Goal: Transaction & Acquisition: Purchase product/service

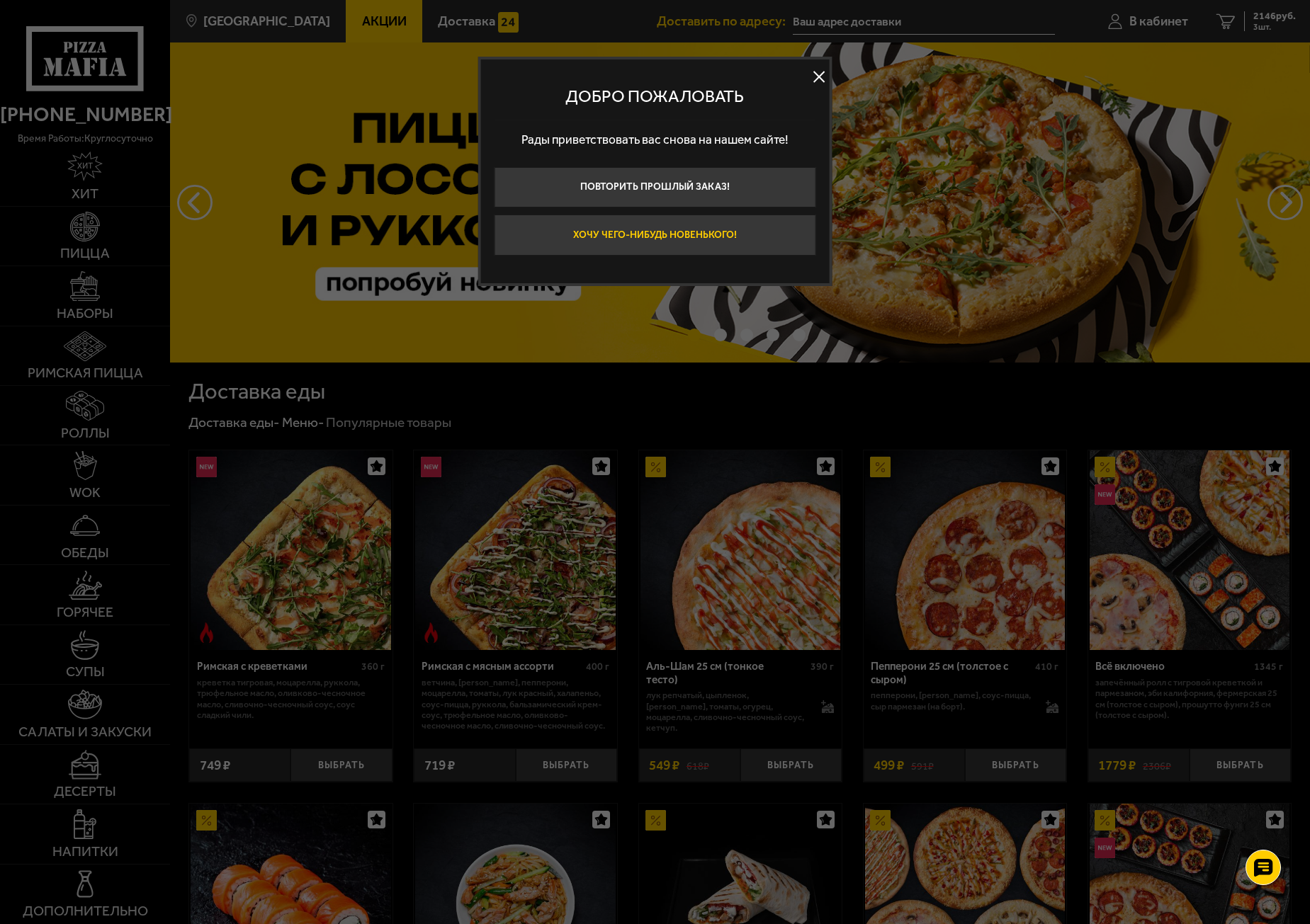
click at [641, 223] on button "Хочу чего-нибудь новенького!" at bounding box center [655, 235] width 322 height 41
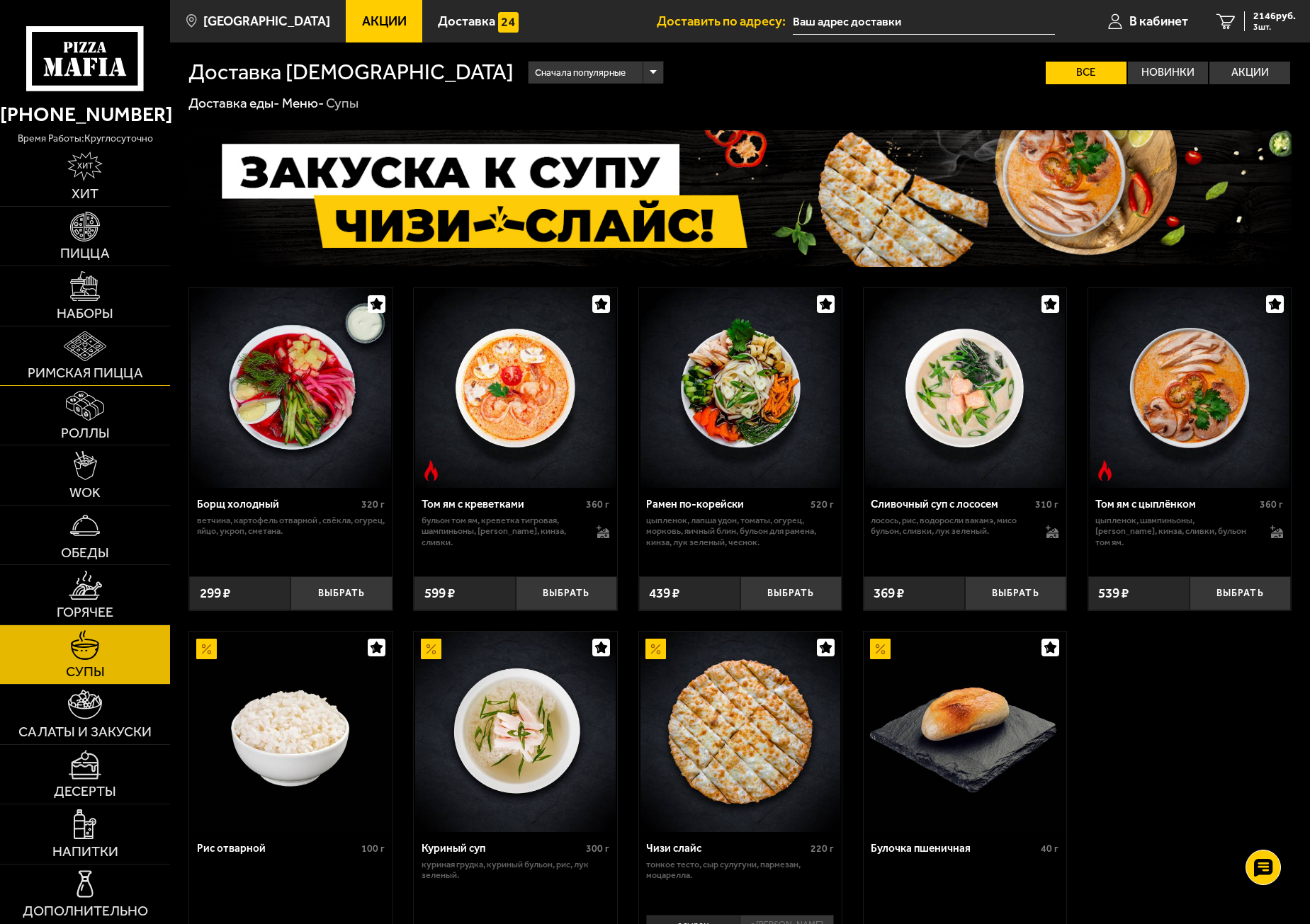
click at [97, 359] on img at bounding box center [85, 346] width 42 height 30
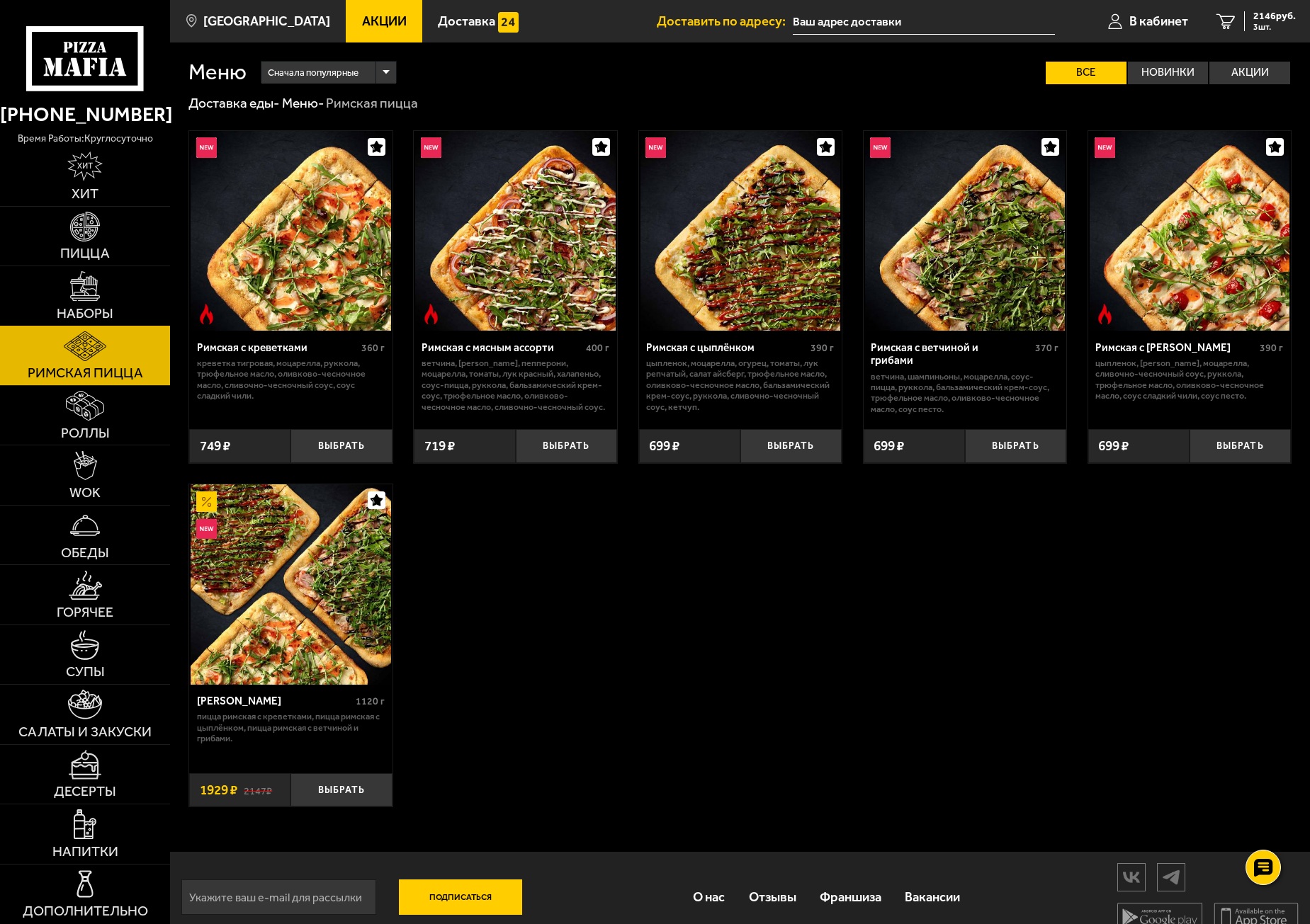
click at [91, 294] on img at bounding box center [85, 286] width 30 height 30
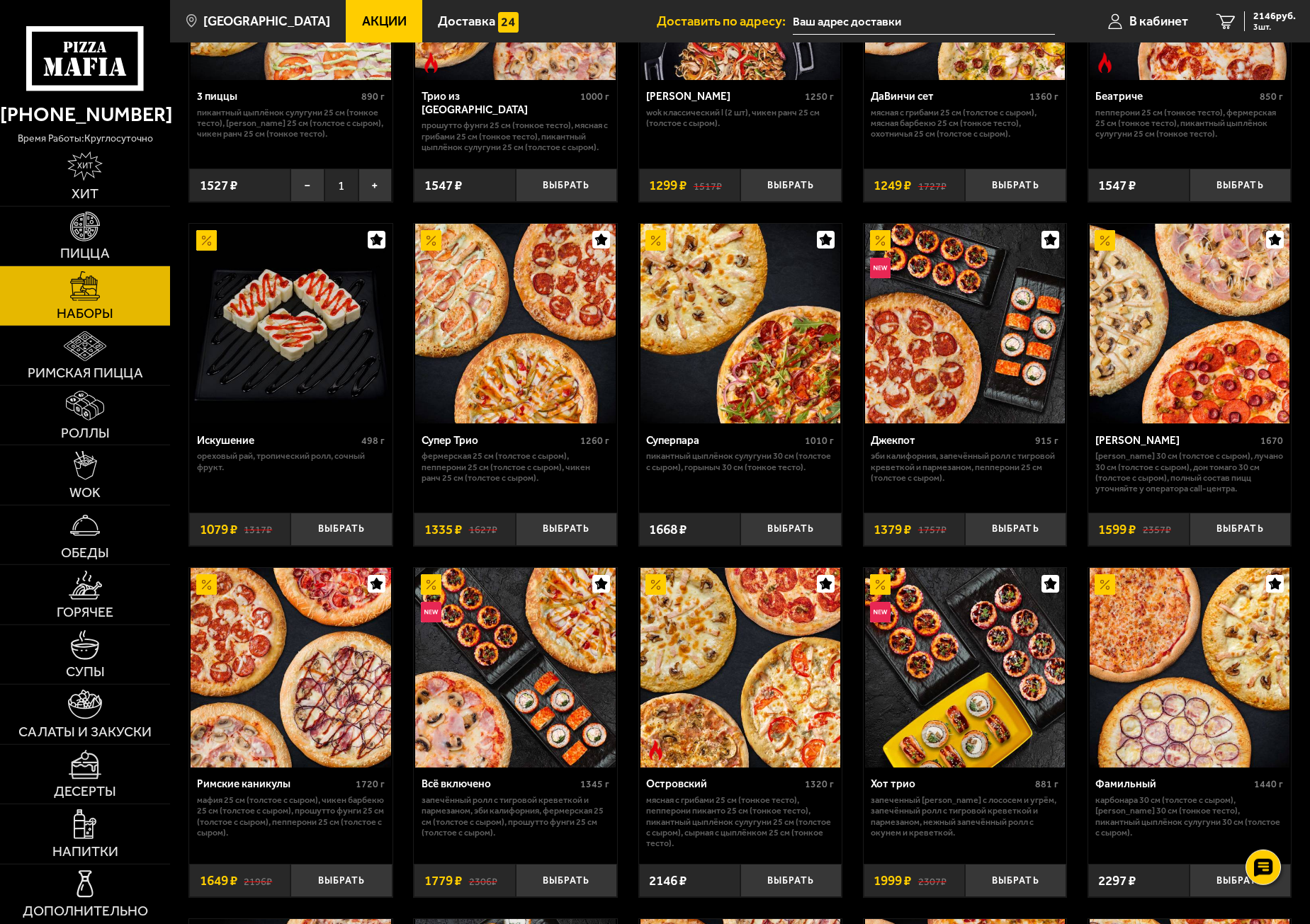
scroll to position [589, 0]
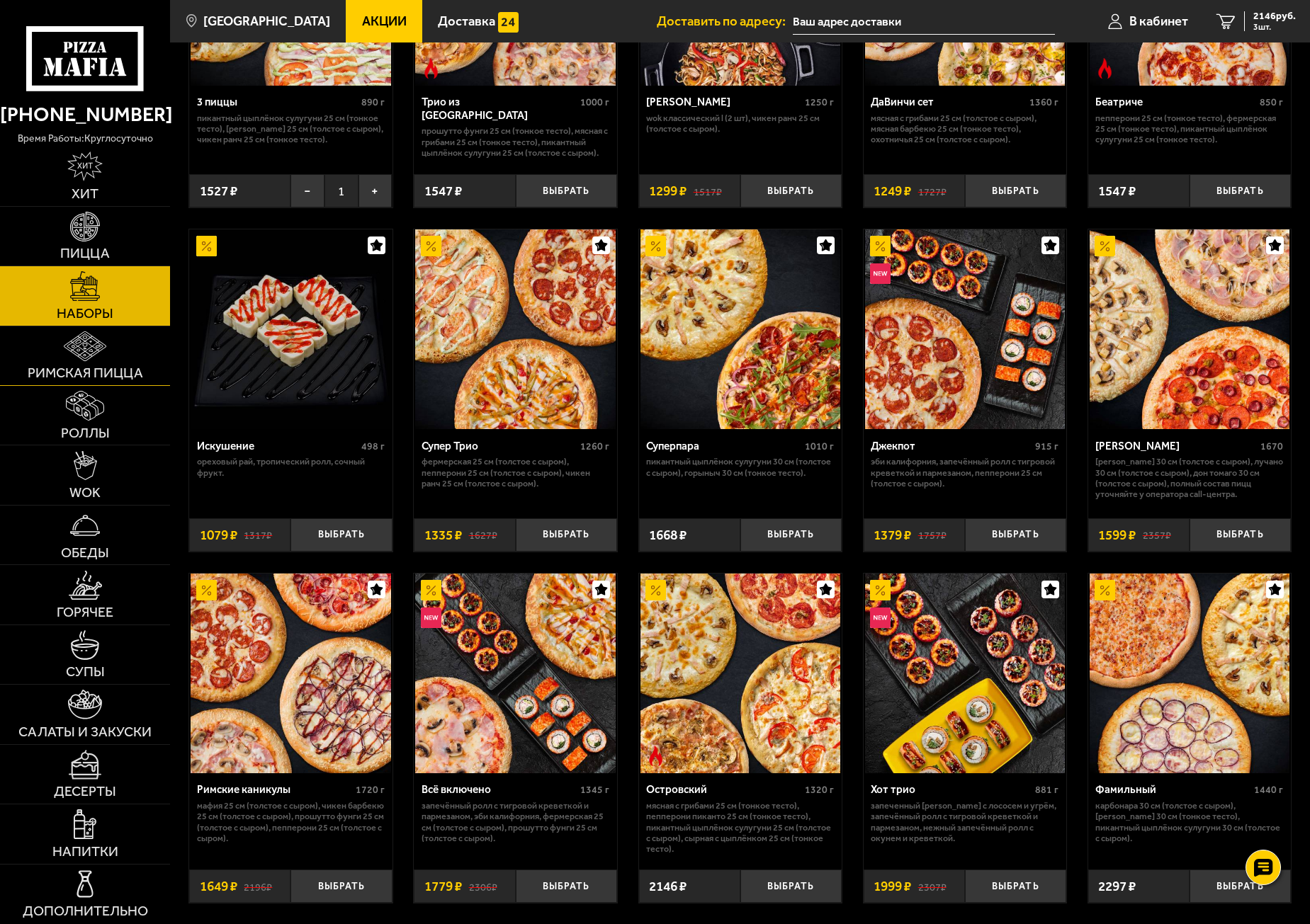
click at [148, 362] on link "Римская пицца" at bounding box center [85, 356] width 170 height 58
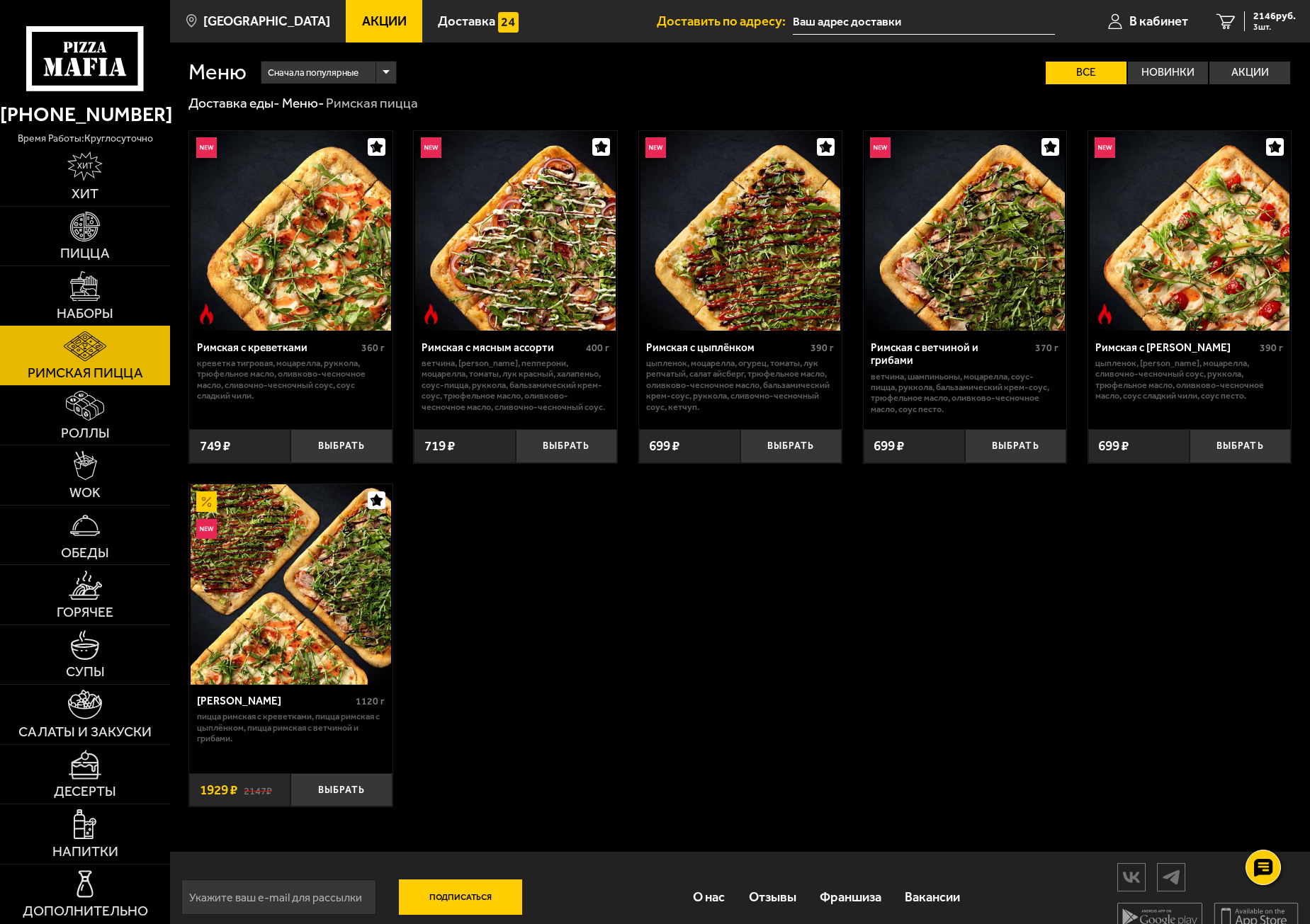
click at [75, 288] on img at bounding box center [85, 286] width 30 height 30
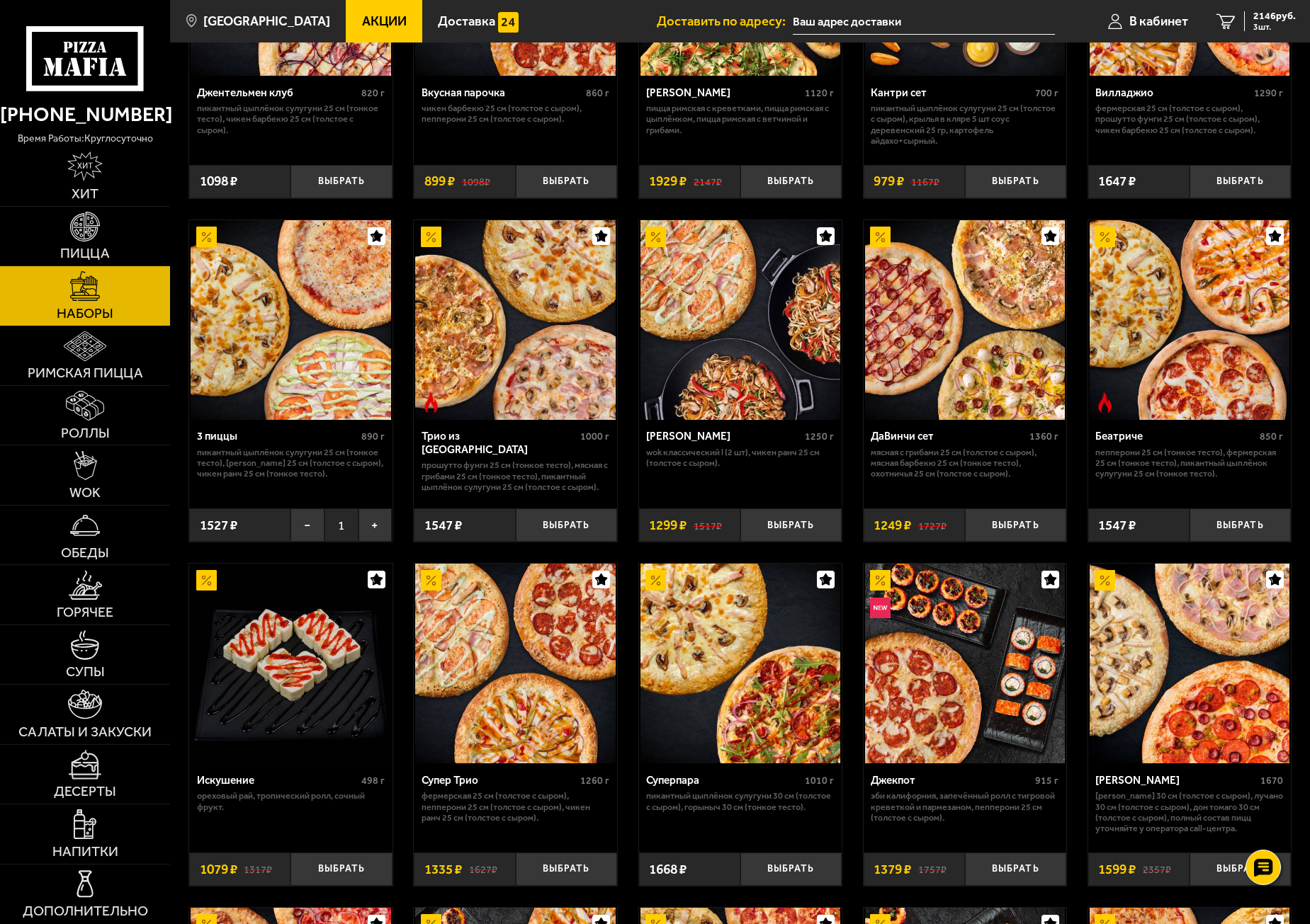
scroll to position [204, 0]
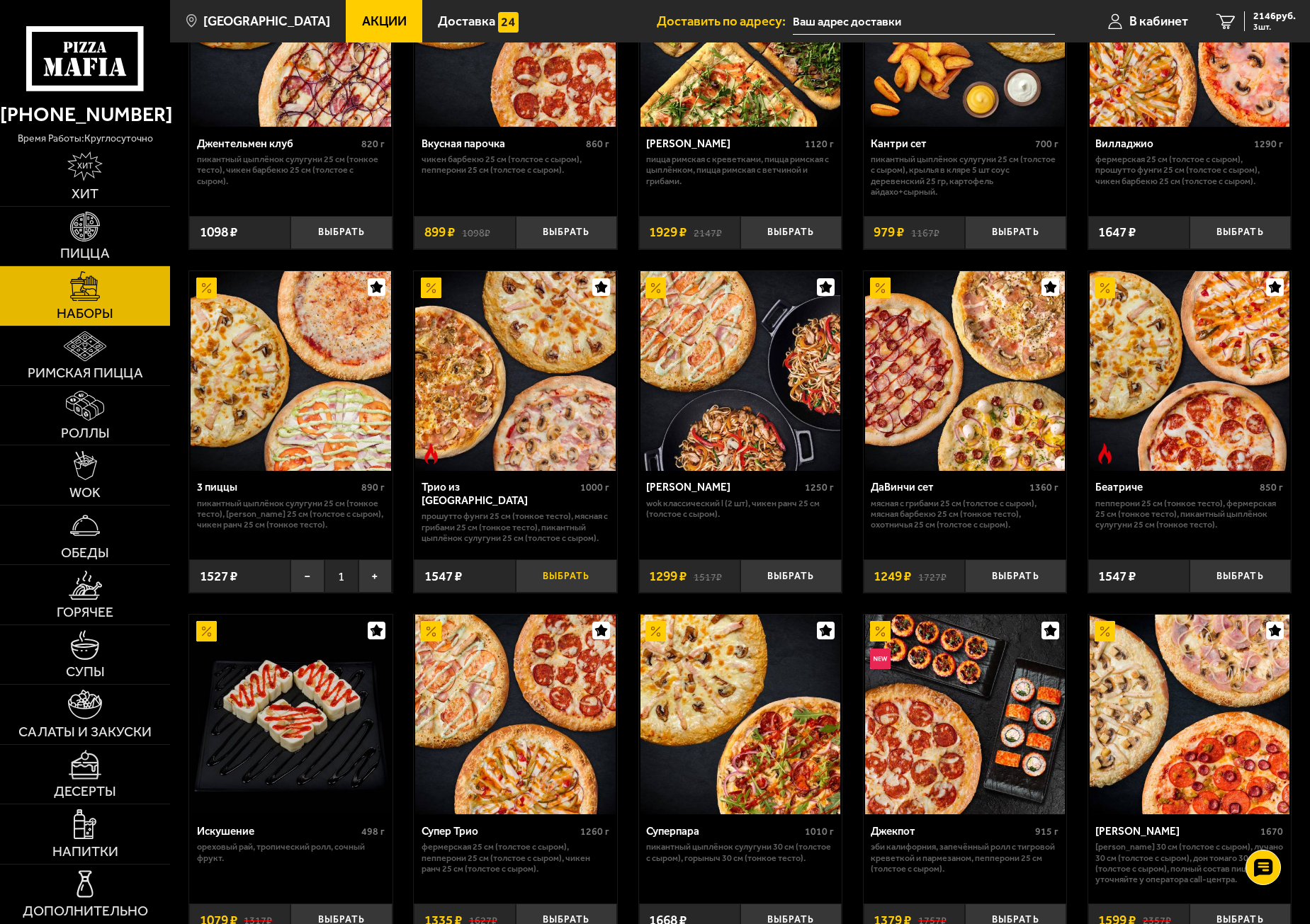
click at [577, 568] on button "Выбрать" at bounding box center [566, 576] width 101 height 34
click at [1268, 16] on span "4332 руб." at bounding box center [1274, 16] width 42 height 10
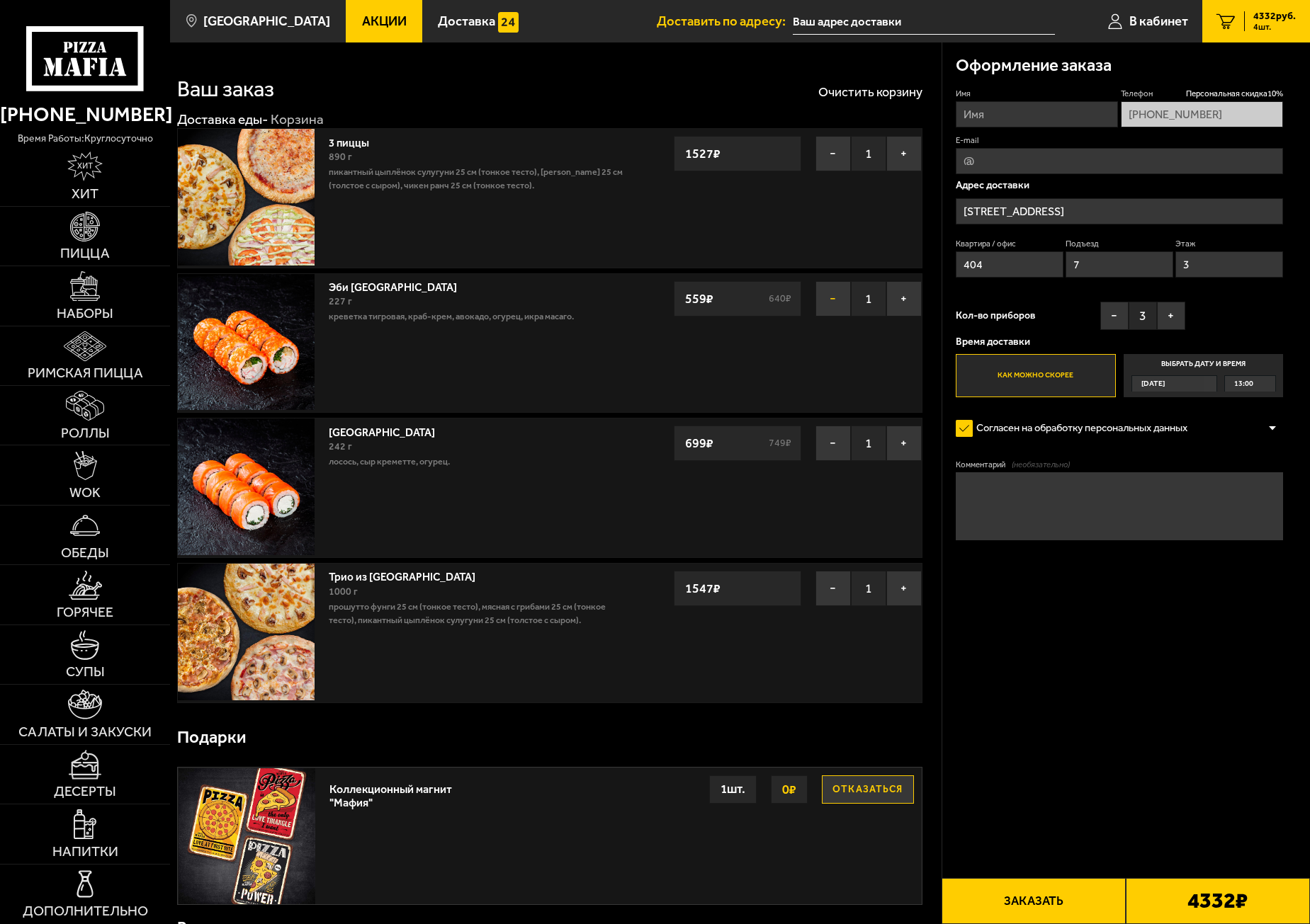
click at [827, 307] on button "−" at bounding box center [833, 299] width 35 height 35
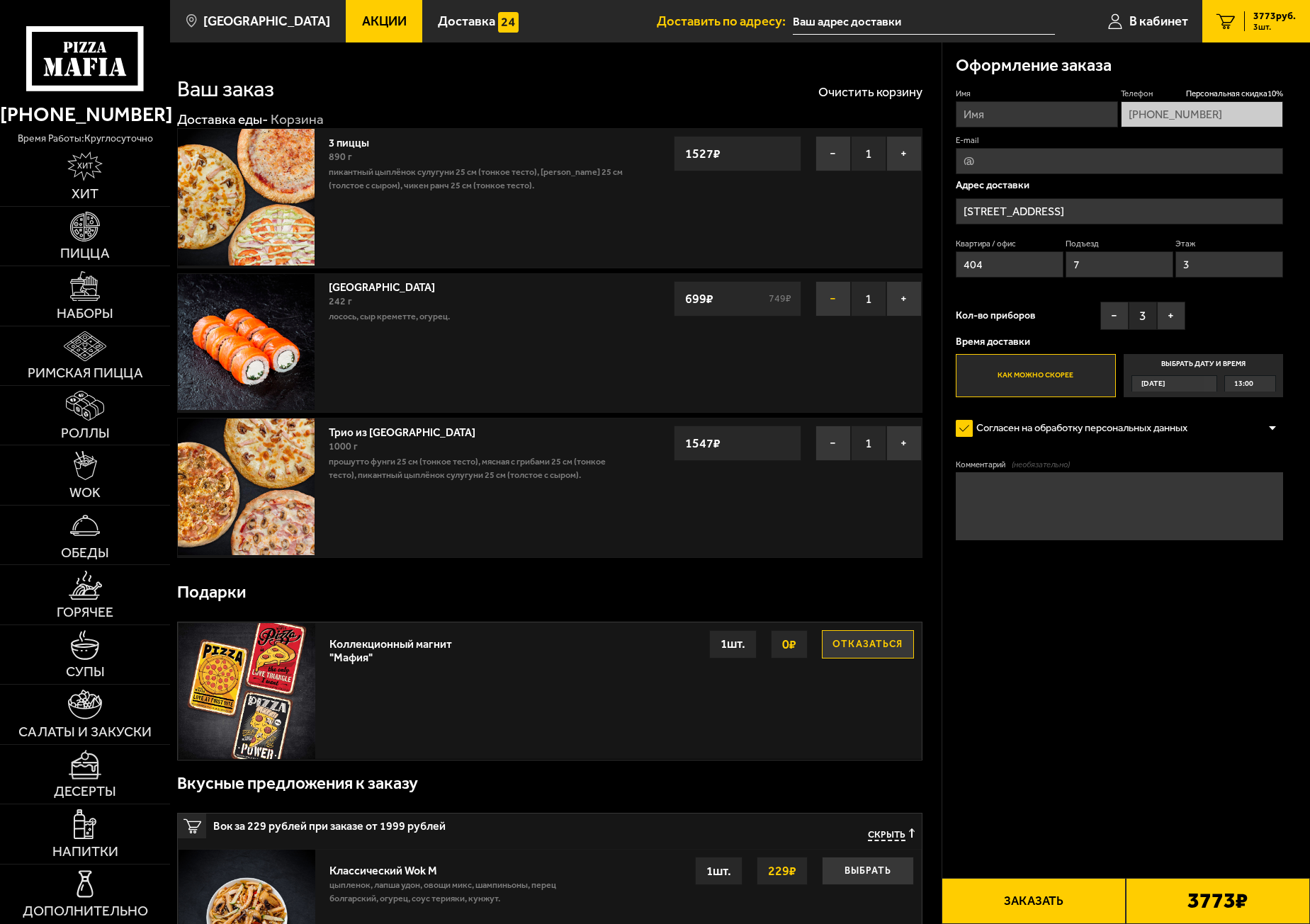
click at [828, 306] on button "−" at bounding box center [833, 299] width 35 height 35
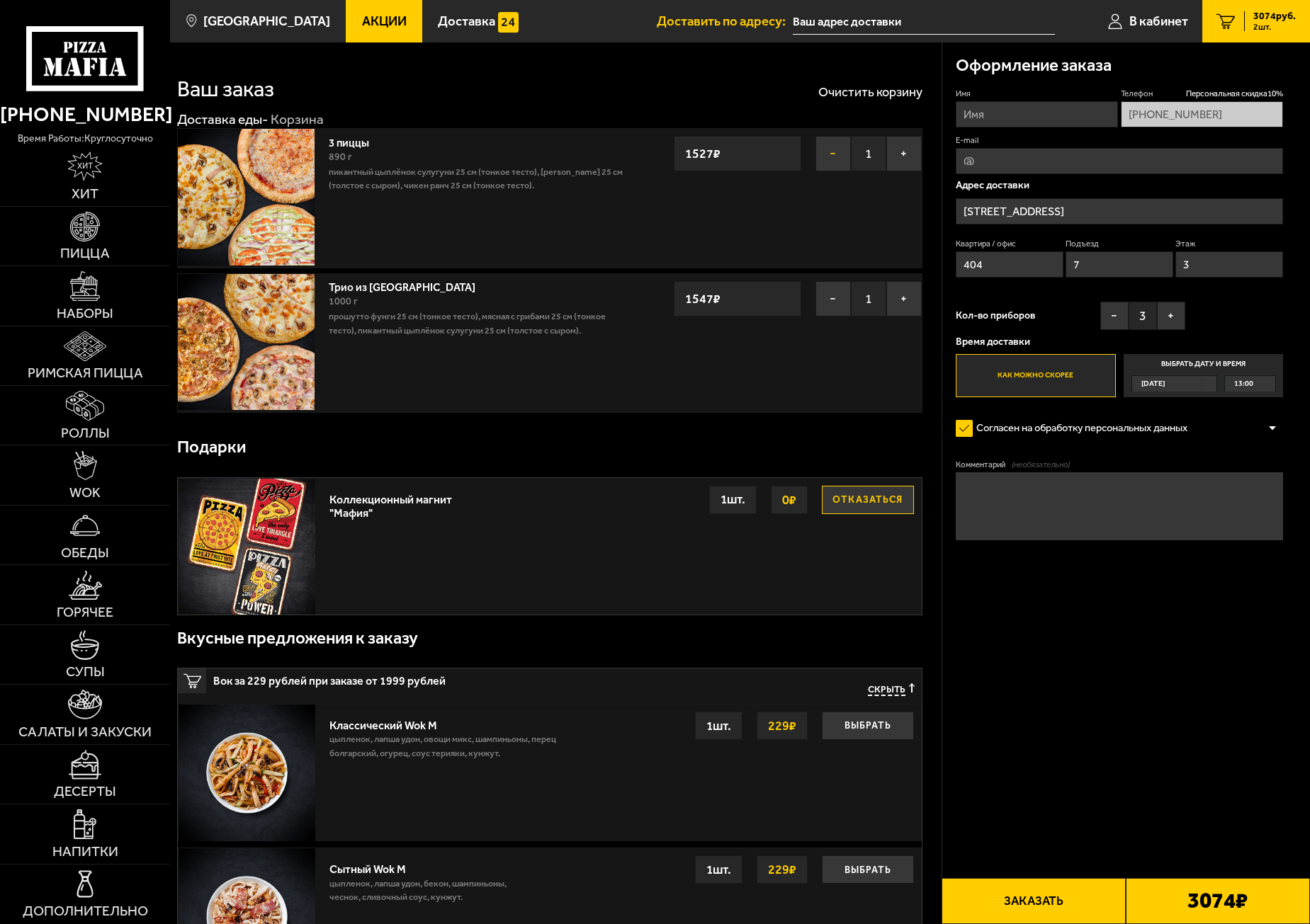
click at [837, 151] on button "−" at bounding box center [833, 154] width 35 height 35
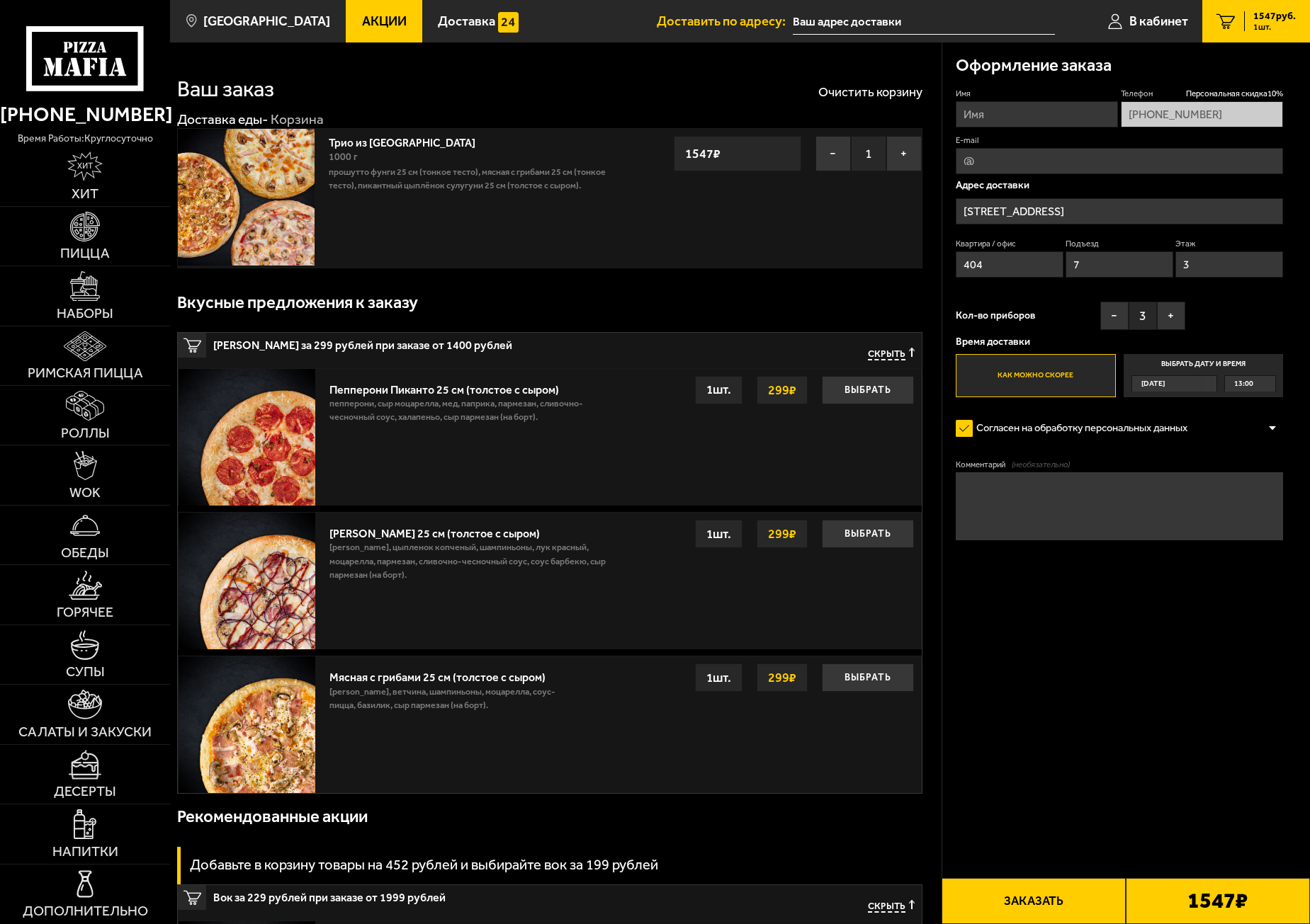
click at [1010, 98] on label "Имя" at bounding box center [1036, 94] width 163 height 11
click at [1010, 101] on input "Имя" at bounding box center [1036, 114] width 163 height 26
click at [991, 112] on input "Имя" at bounding box center [1036, 114] width 163 height 26
type input "Юлия"
click at [996, 160] on input "E-mail" at bounding box center [1119, 161] width 328 height 26
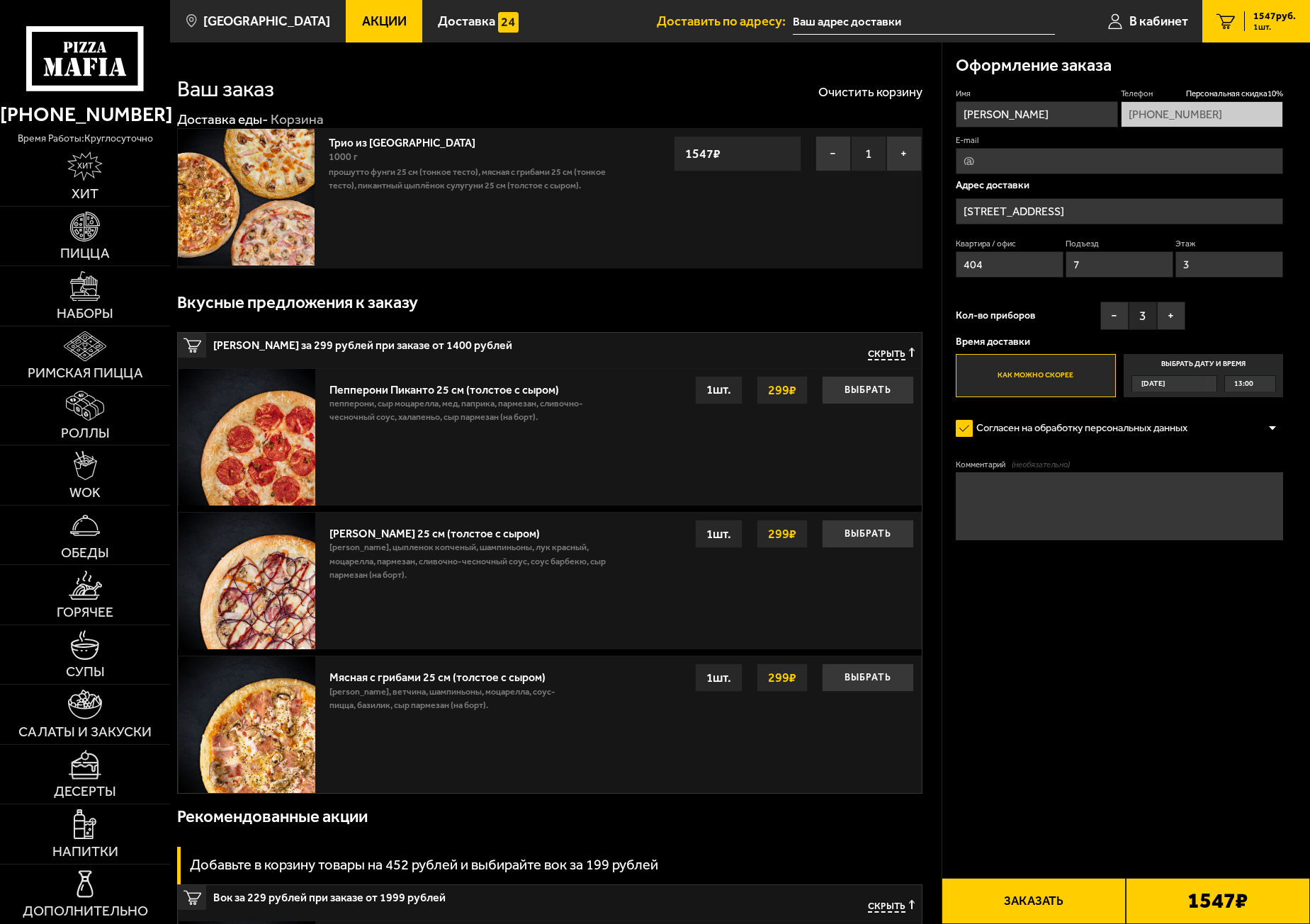
click at [996, 160] on input "E-mail" at bounding box center [1119, 161] width 328 height 26
type input "ermigutt@yandex.ru"
click at [1057, 896] on button "Заказать" at bounding box center [1034, 901] width 184 height 46
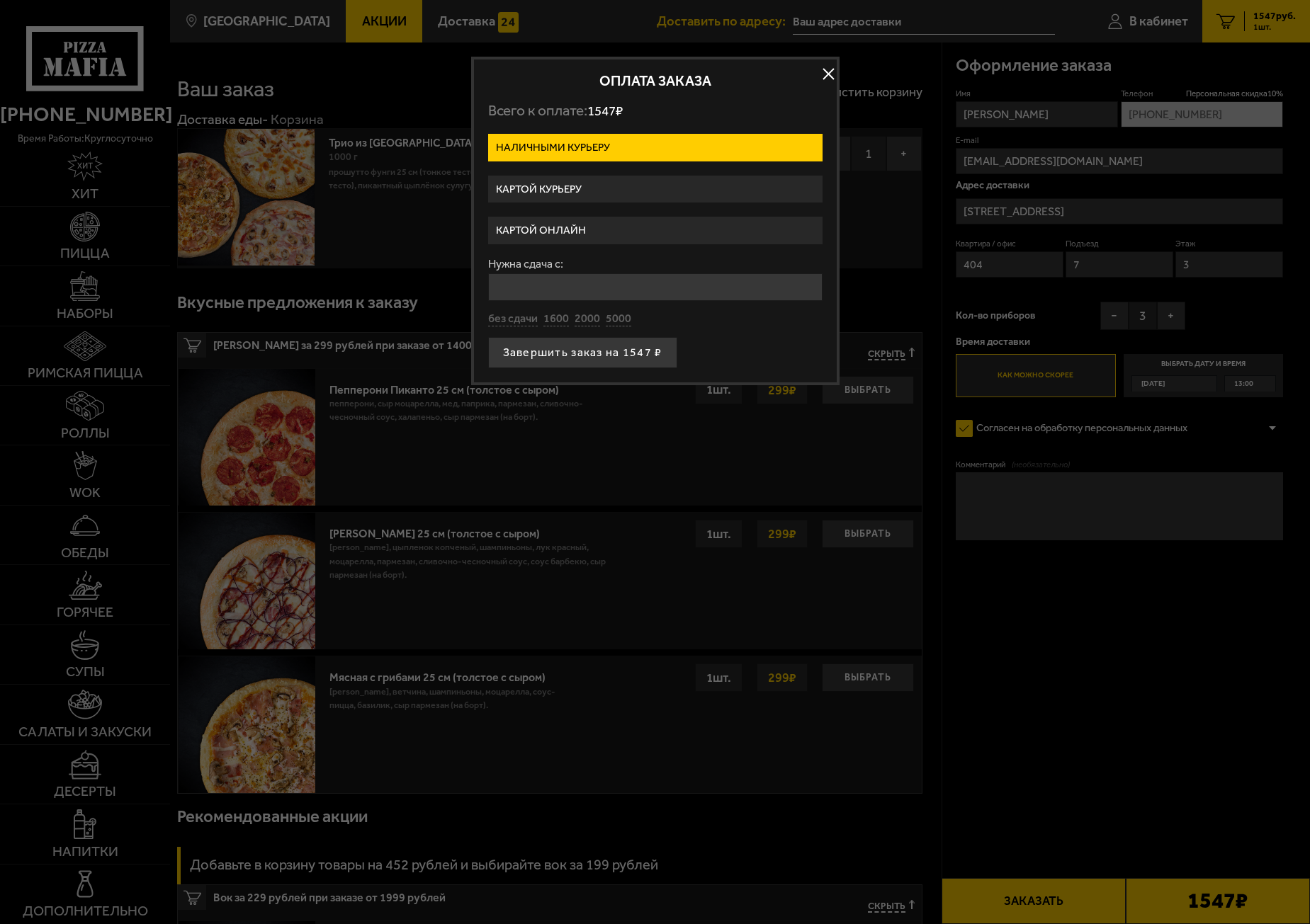
click at [556, 228] on label "Картой онлайн" at bounding box center [655, 231] width 335 height 27
click at [0, 0] on input "Картой онлайн" at bounding box center [0, 0] width 0 height 0
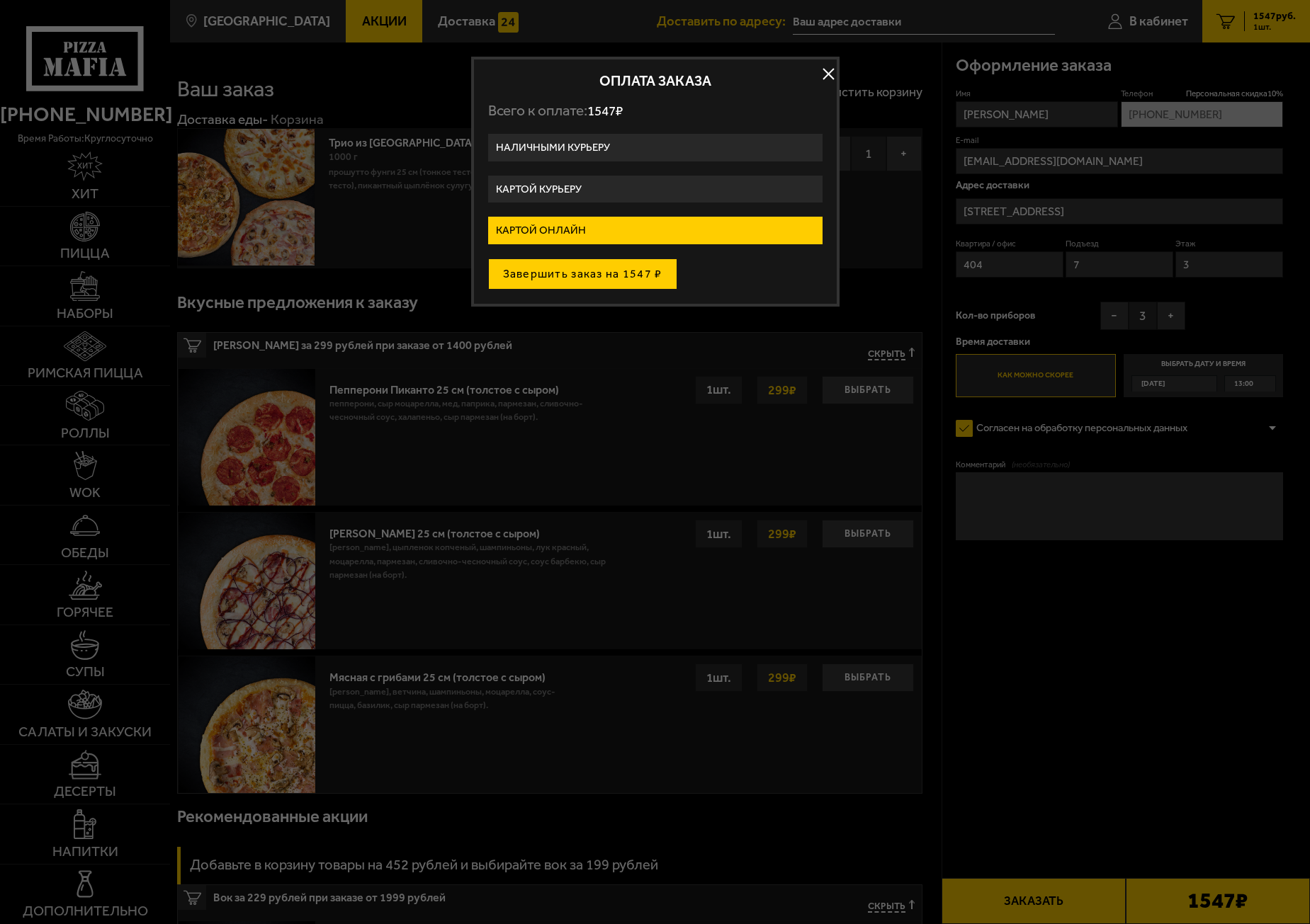
click at [560, 278] on button "Завершить заказ на 1547 ₽" at bounding box center [582, 274] width 189 height 31
